Goal: Task Accomplishment & Management: Complete application form

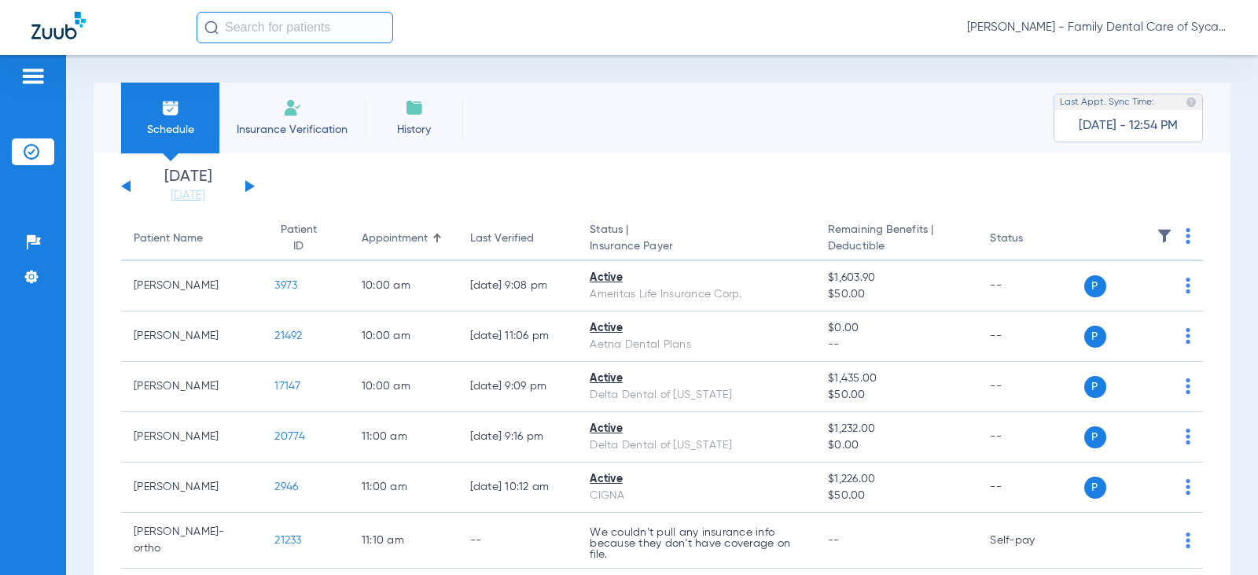
click at [245, 185] on div "[DATE] [DATE] [DATE] [DATE] [DATE] [DATE] [DATE] [DATE] [DATE] [DATE] [DATE] [D…" at bounding box center [188, 186] width 134 height 35
click at [251, 185] on button at bounding box center [249, 186] width 9 height 12
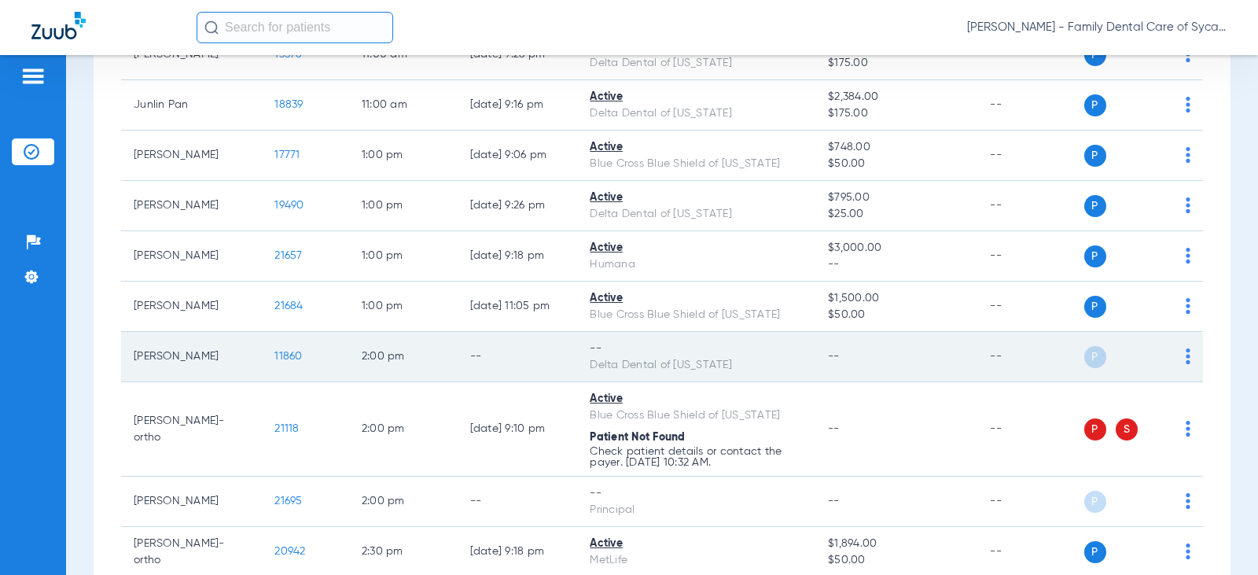
scroll to position [841, 0]
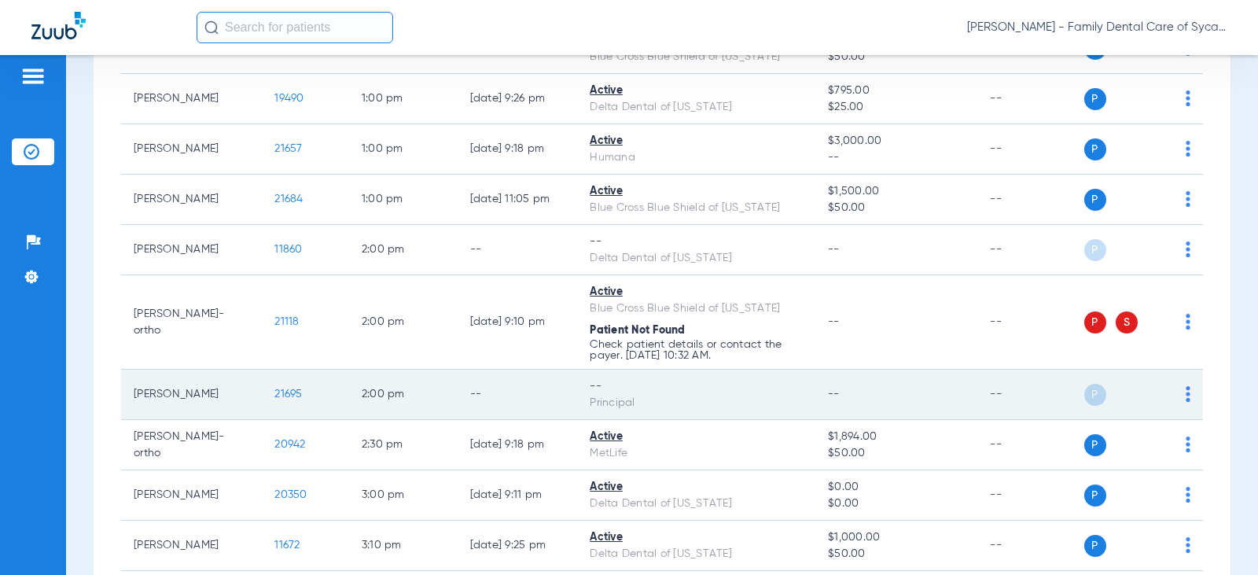
click at [274, 390] on span "21695" at bounding box center [288, 393] width 28 height 11
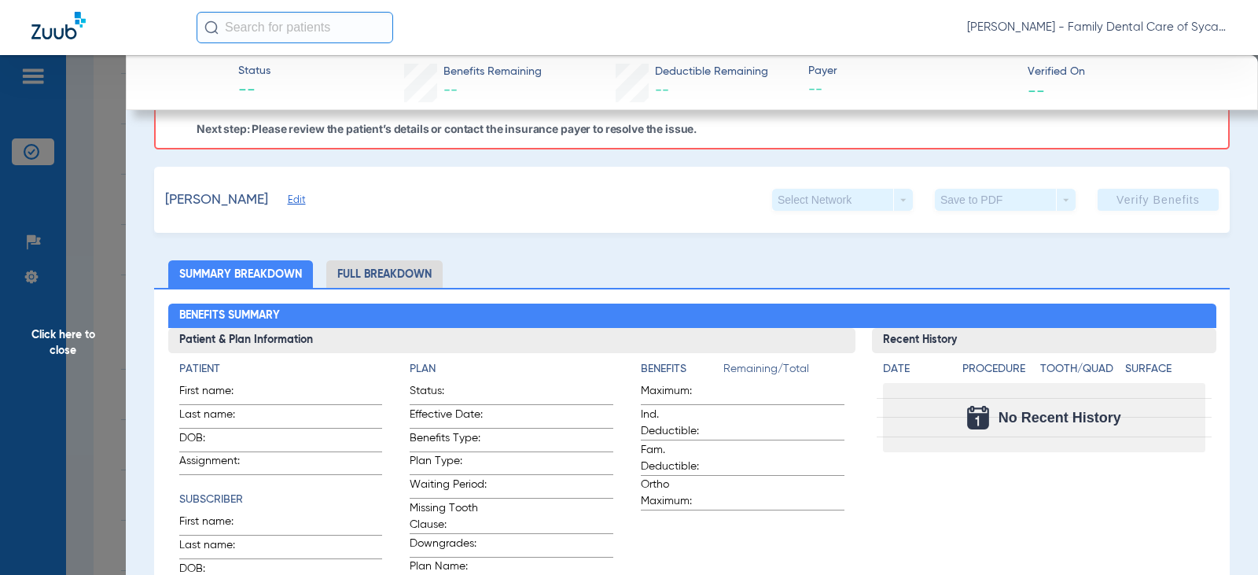
scroll to position [0, 0]
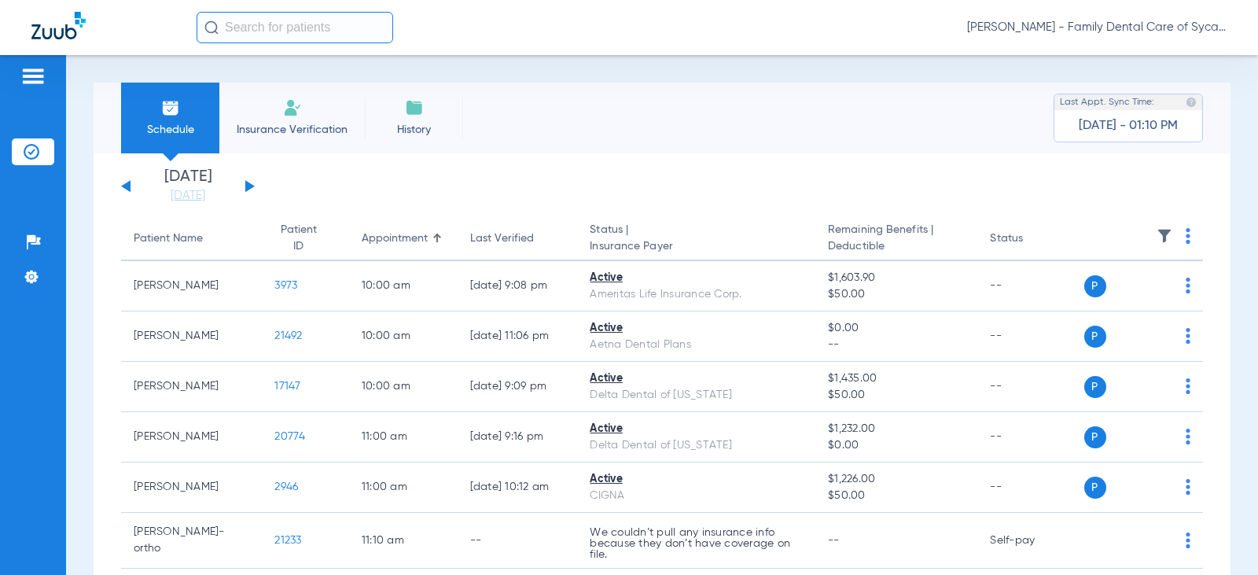
click at [290, 123] on span "Insurance Verification" at bounding box center [292, 130] width 122 height 16
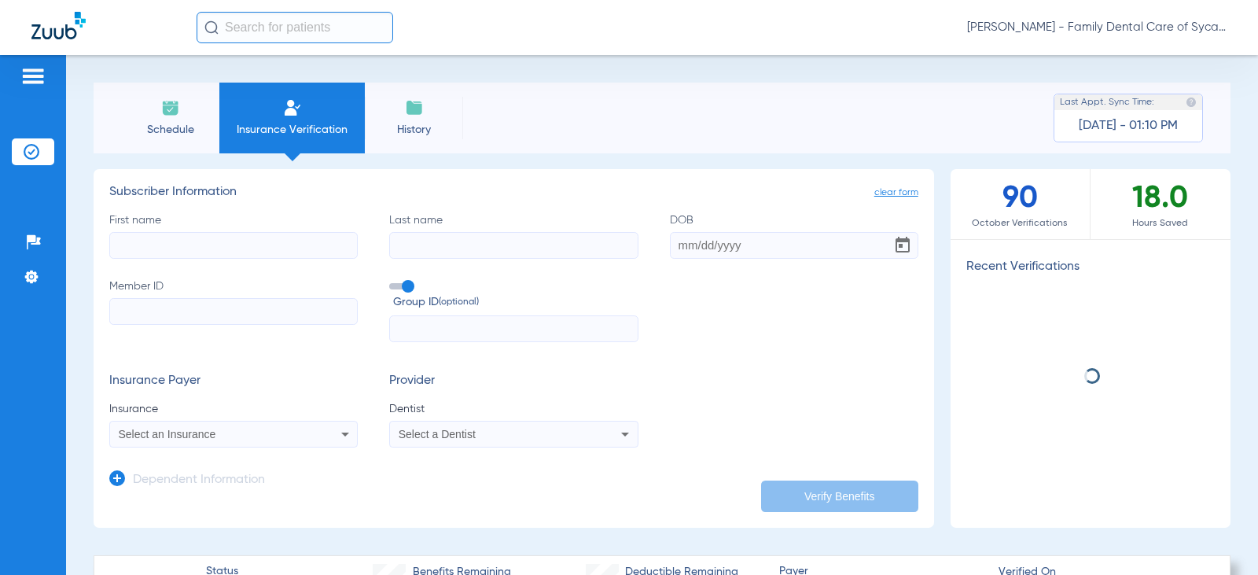
click at [173, 241] on input "First name" at bounding box center [233, 245] width 248 height 27
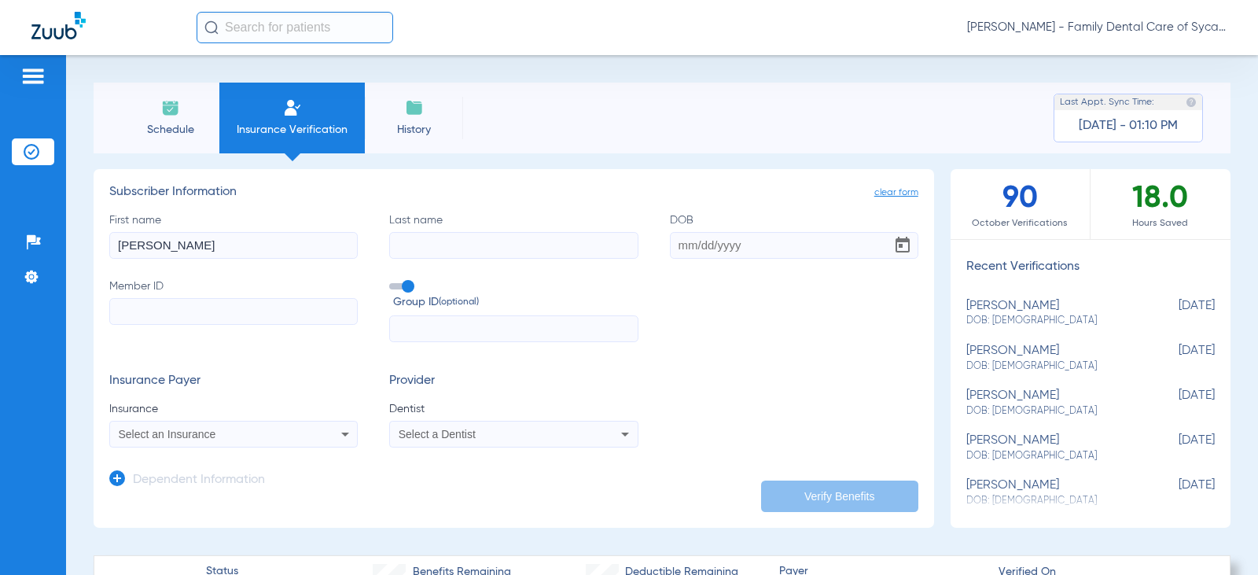
type input "Liam"
type input "Berna"
click at [674, 238] on input "DOB" at bounding box center [794, 245] width 248 height 27
type input "03/04/1994"
click at [235, 302] on input "Member ID" at bounding box center [233, 311] width 248 height 27
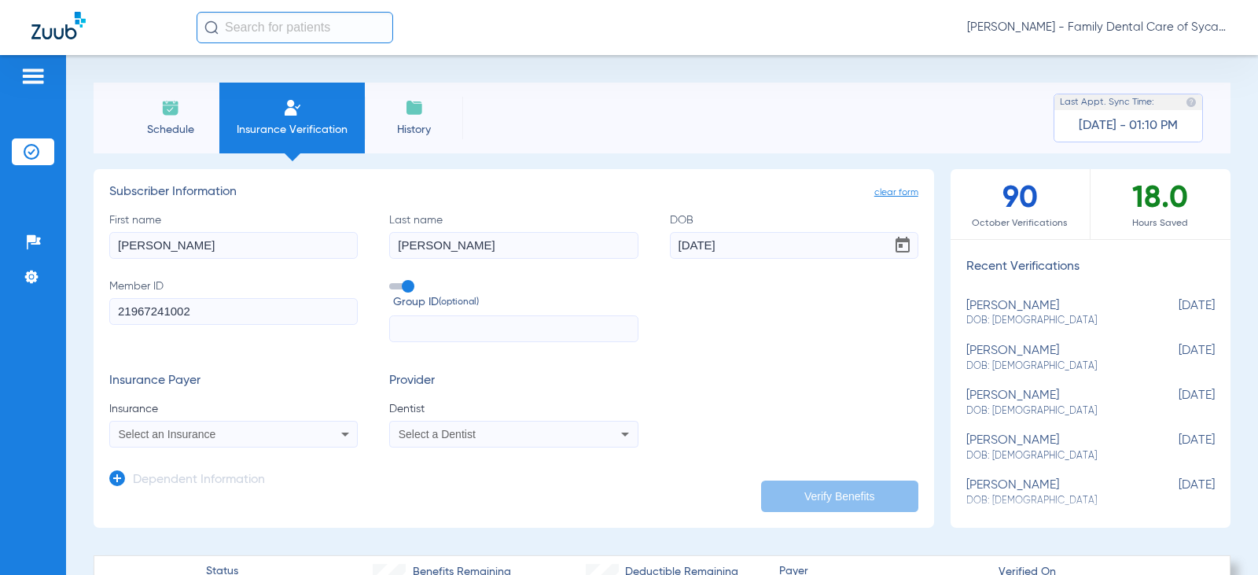
type input "21967241002"
click at [203, 441] on div "Select an Insurance" at bounding box center [233, 434] width 247 height 19
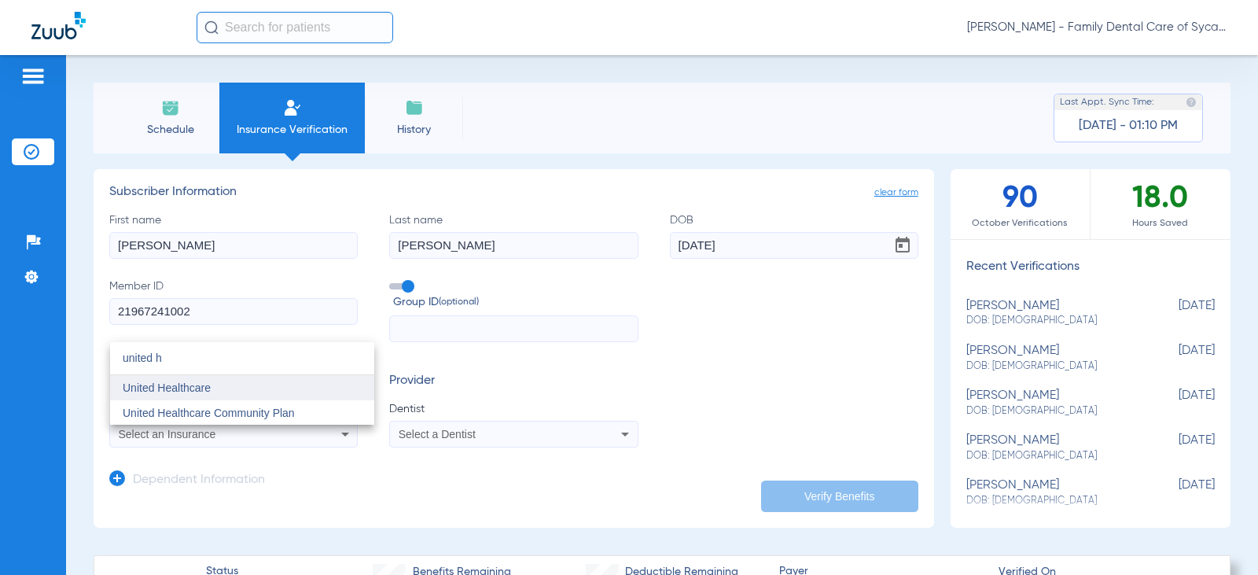
type input "united h"
click at [202, 376] on mat-option "United Healthcare" at bounding box center [242, 387] width 264 height 25
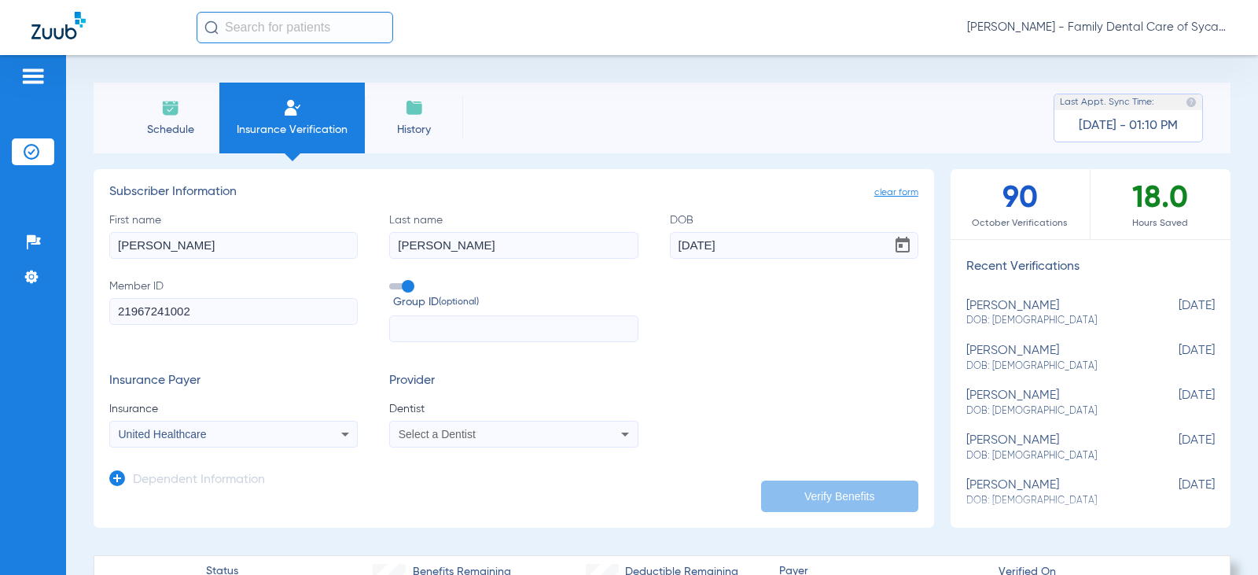
click at [437, 441] on div "Select a Dentist" at bounding box center [513, 434] width 247 height 19
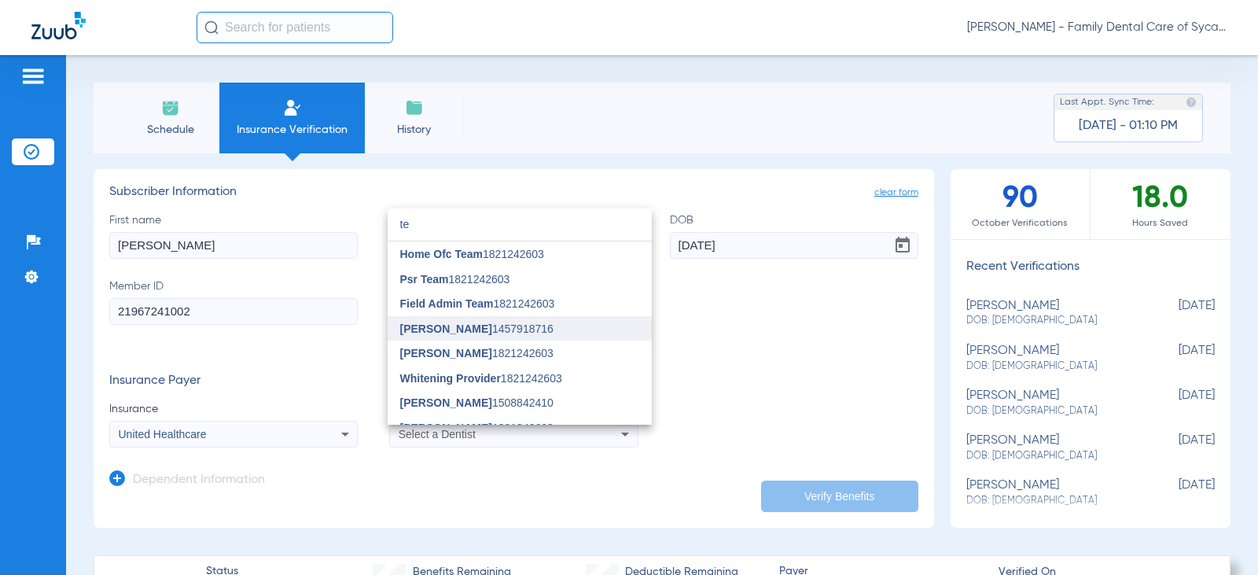
type input "te"
click at [426, 323] on span "Tejpalsinh Jadeja" at bounding box center [446, 328] width 92 height 13
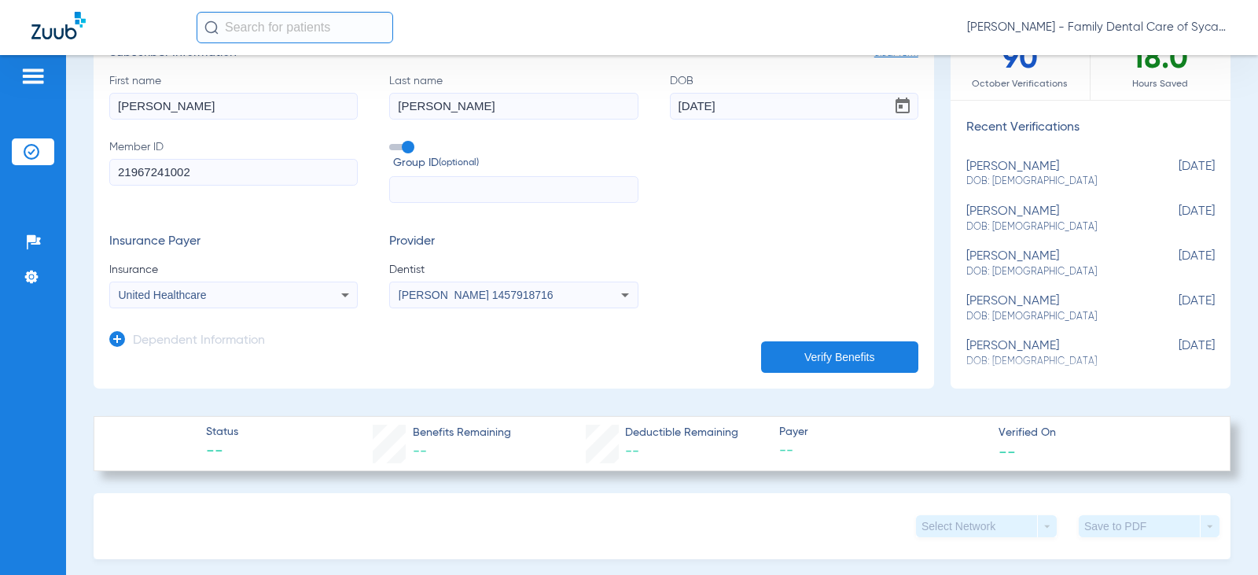
scroll to position [157, 0]
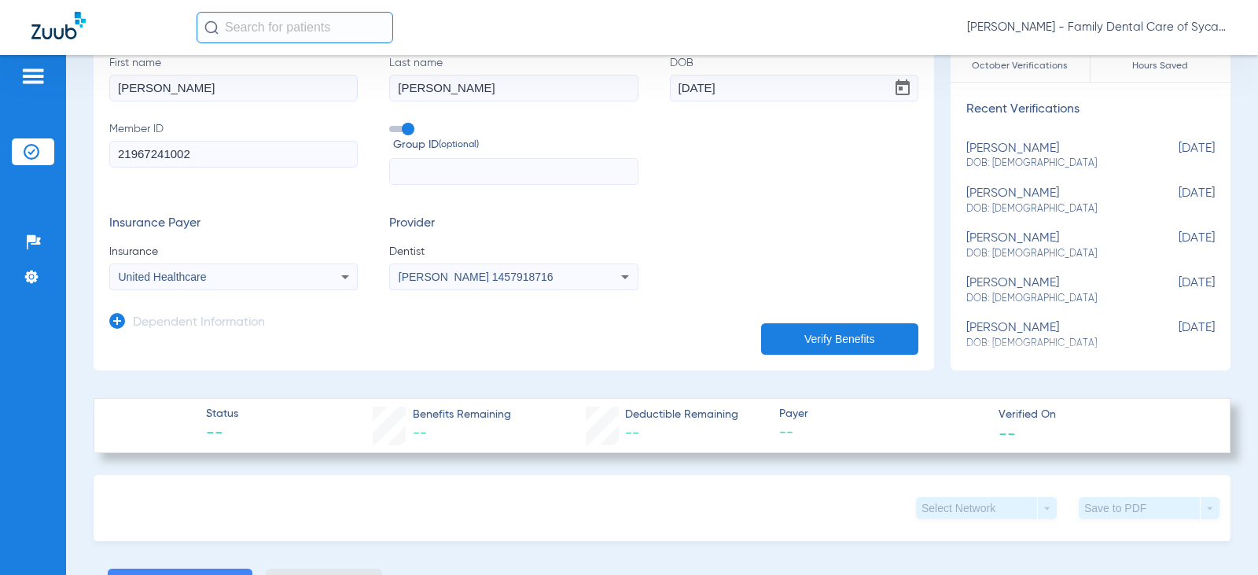
click at [123, 316] on icon at bounding box center [117, 321] width 16 height 16
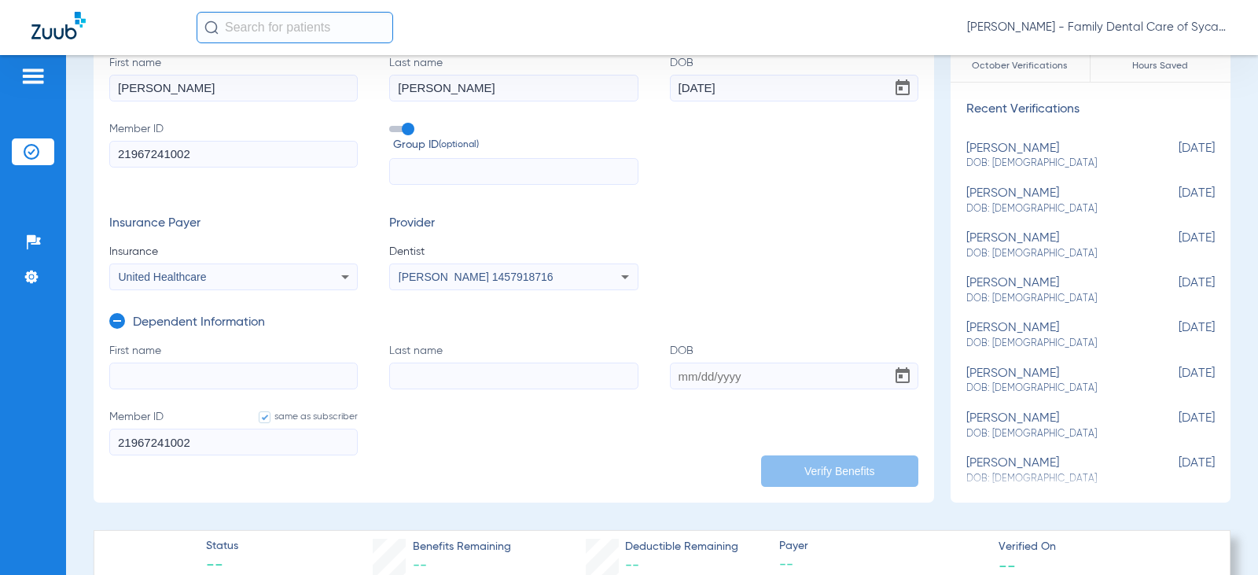
click at [193, 368] on input "First name" at bounding box center [233, 375] width 248 height 27
type input "Kayla"
type input "Berna"
click at [670, 373] on input "DOB" at bounding box center [794, 375] width 248 height 27
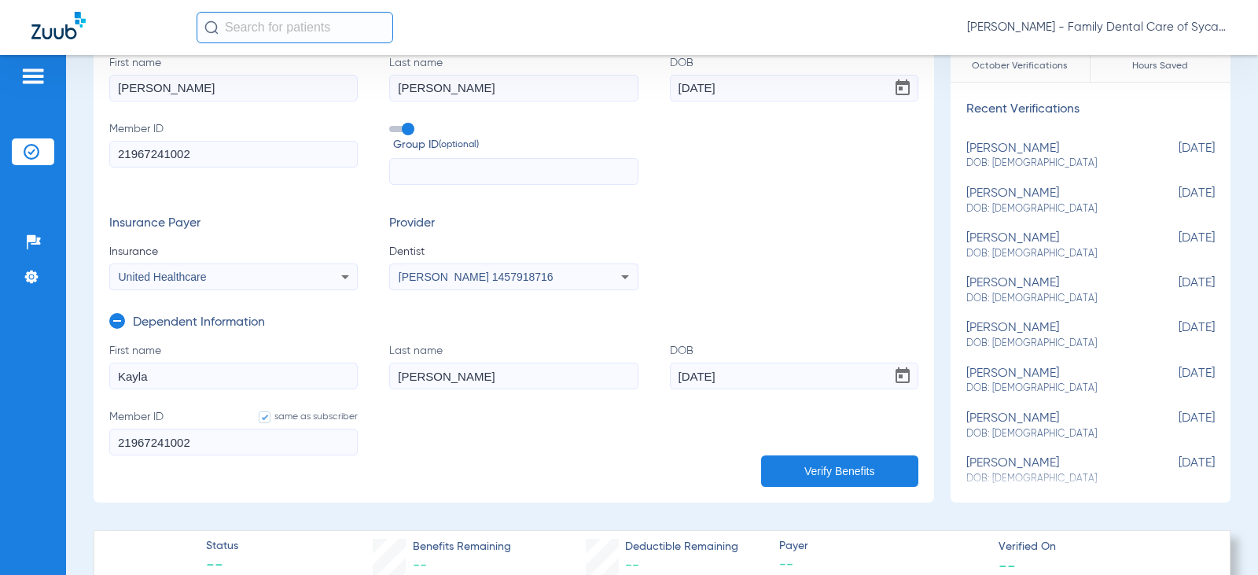
type input "09/23/1993"
click at [802, 469] on button "Verify Benefits" at bounding box center [839, 470] width 157 height 31
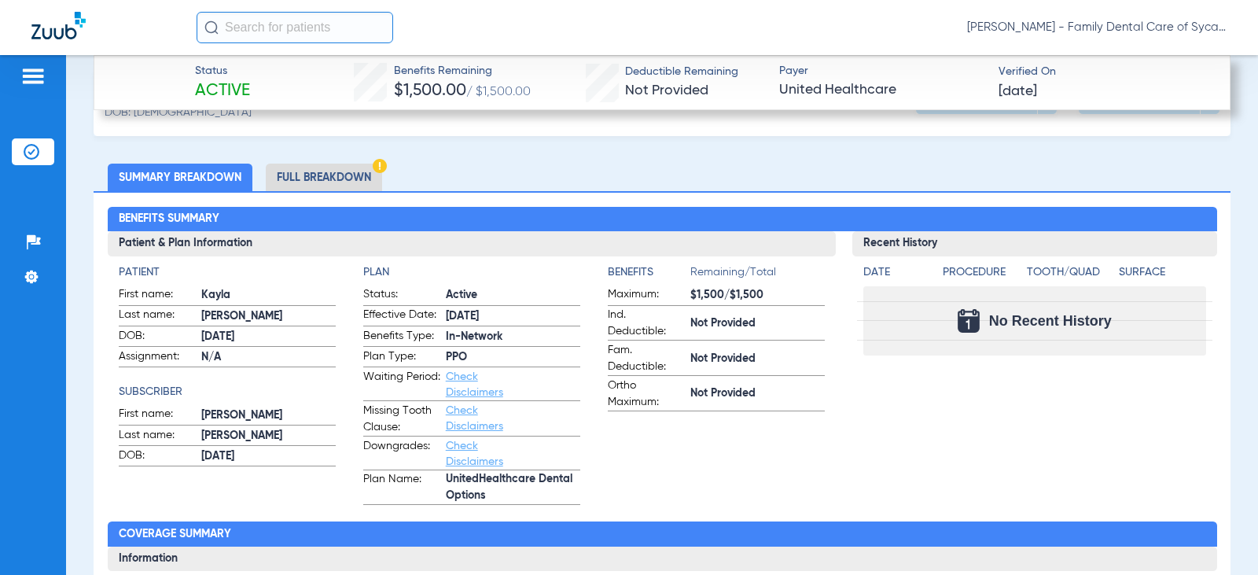
scroll to position [708, 0]
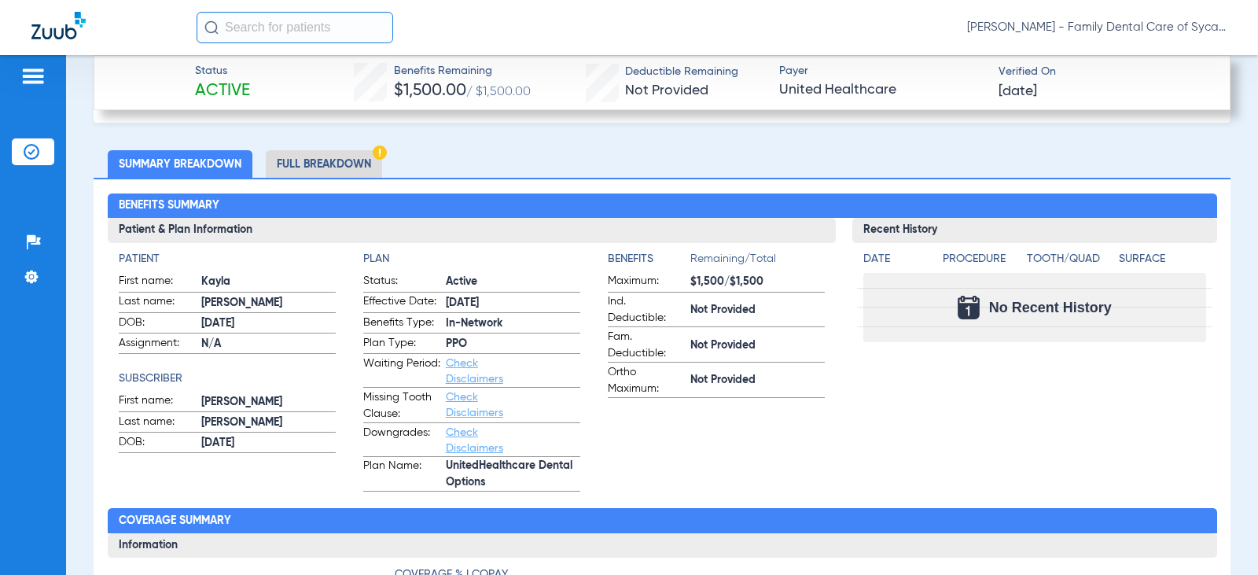
click at [366, 159] on li "Full Breakdown" at bounding box center [324, 164] width 116 height 28
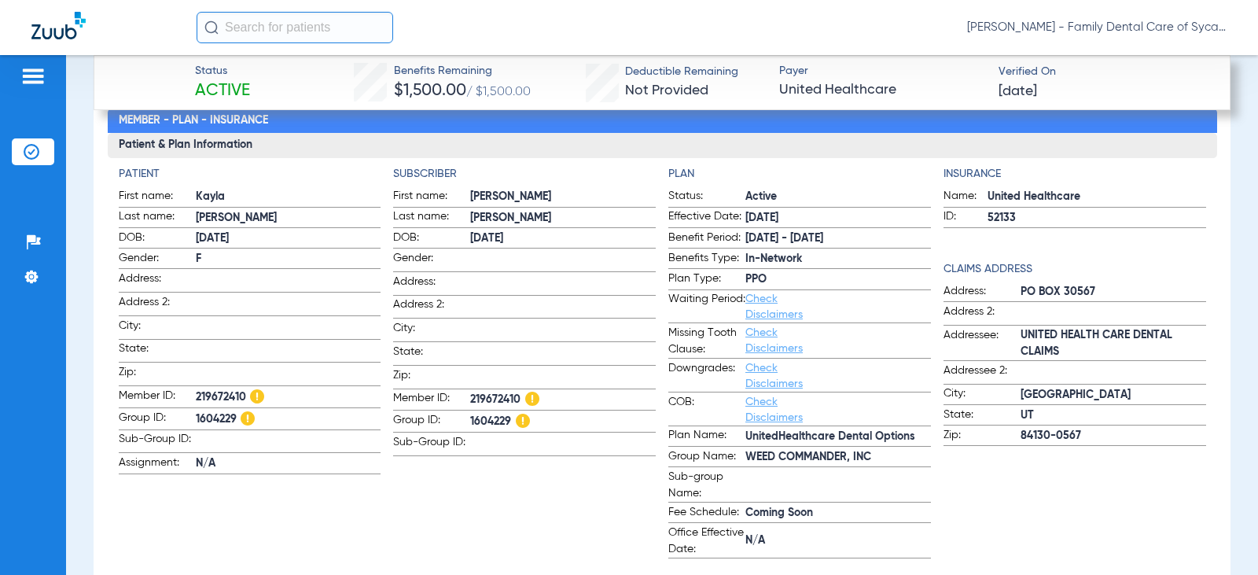
scroll to position [443, 0]
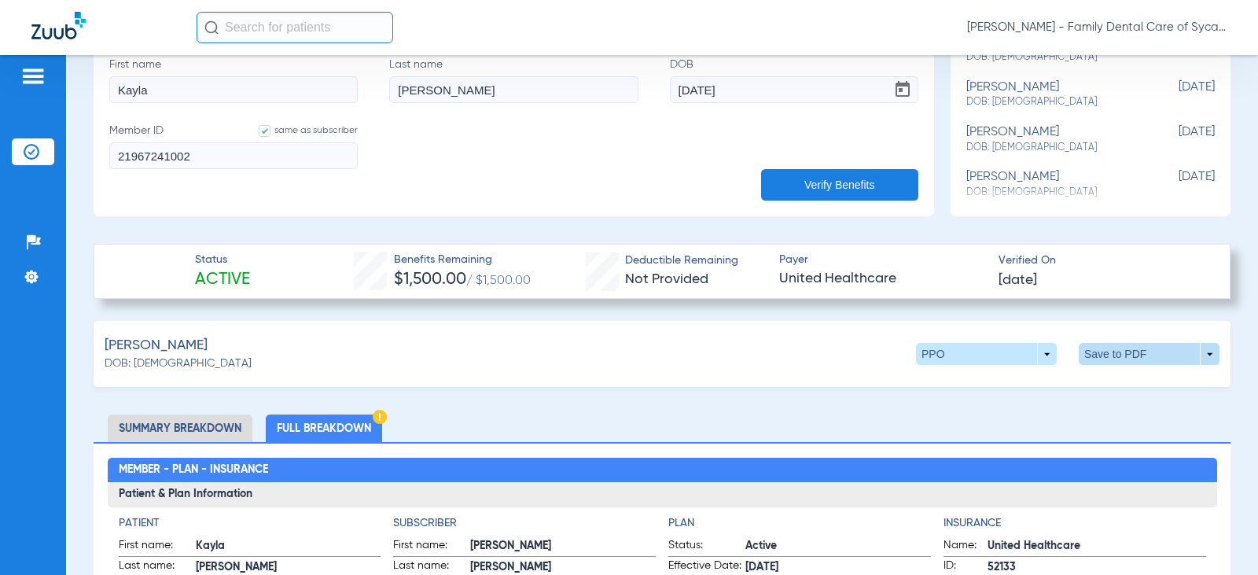
click at [1131, 354] on span at bounding box center [1150, 354] width 38 height 38
click at [1013, 385] on span "Save to PDF" at bounding box center [1019, 383] width 62 height 11
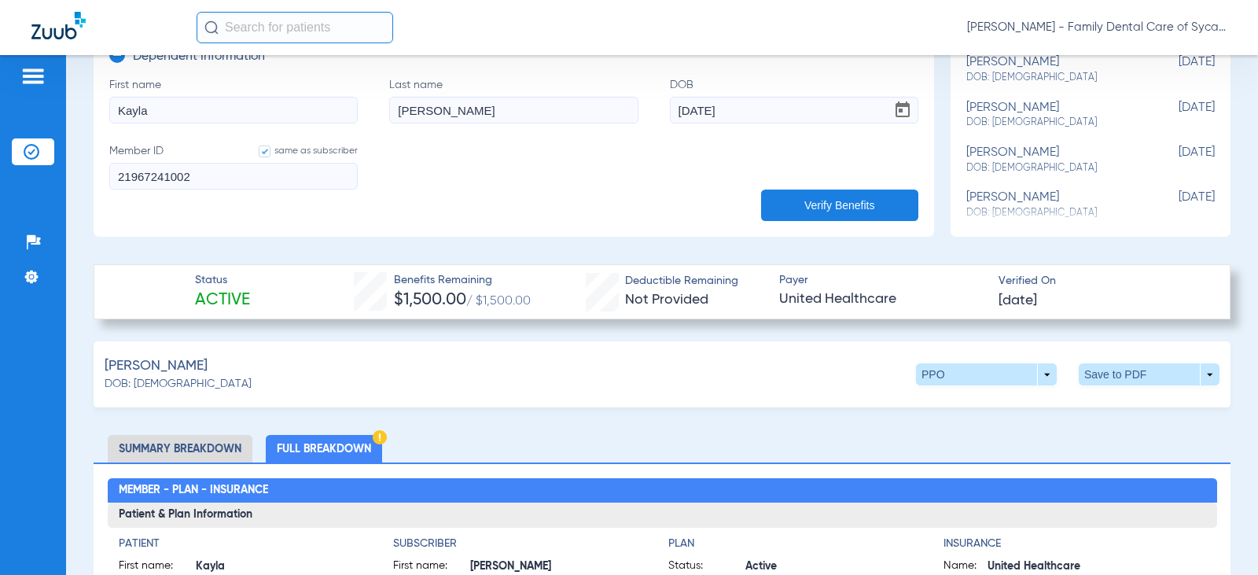
scroll to position [365, 0]
